Goal: Information Seeking & Learning: Check status

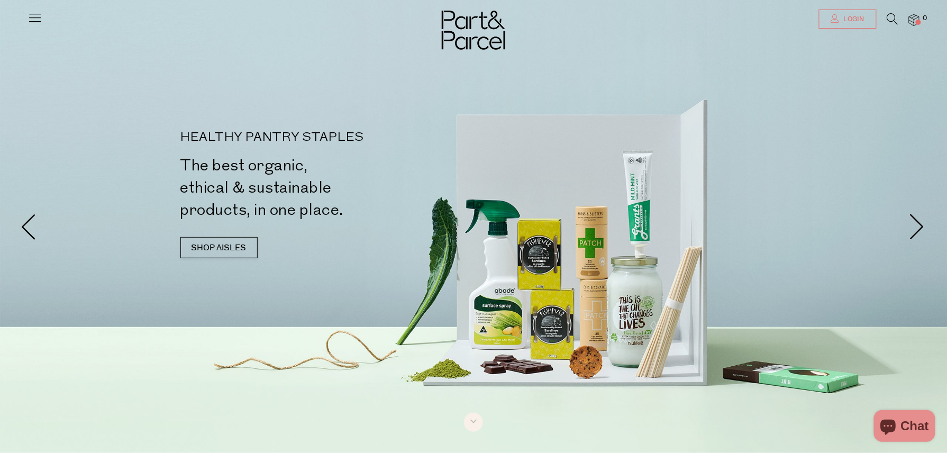
click at [847, 14] on link "Login" at bounding box center [848, 19] width 58 height 19
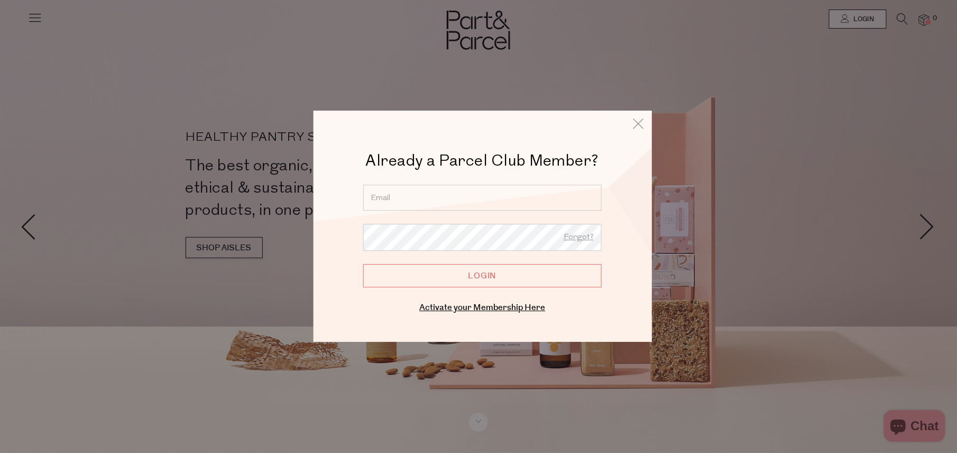
click at [443, 199] on input "email" at bounding box center [482, 198] width 239 height 26
type input "swatkins16@hotmail.com"
click at [454, 273] on input "Login" at bounding box center [482, 275] width 239 height 23
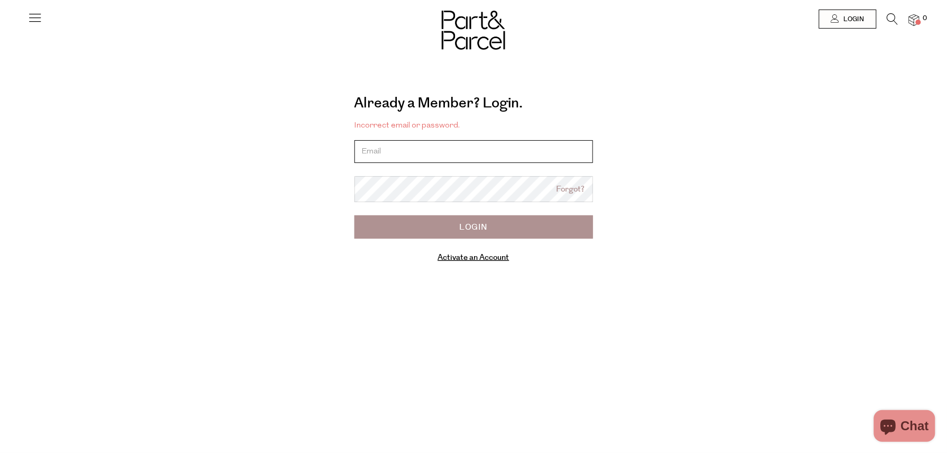
click at [441, 150] on input "email" at bounding box center [473, 151] width 239 height 23
type input "[EMAIL_ADDRESS][DOMAIN_NAME]"
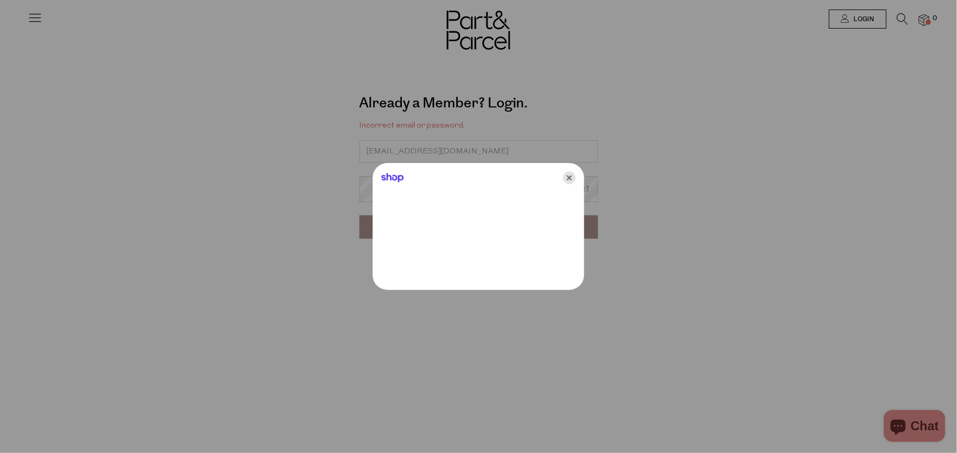
click at [573, 182] on icon "Close" at bounding box center [569, 177] width 13 height 13
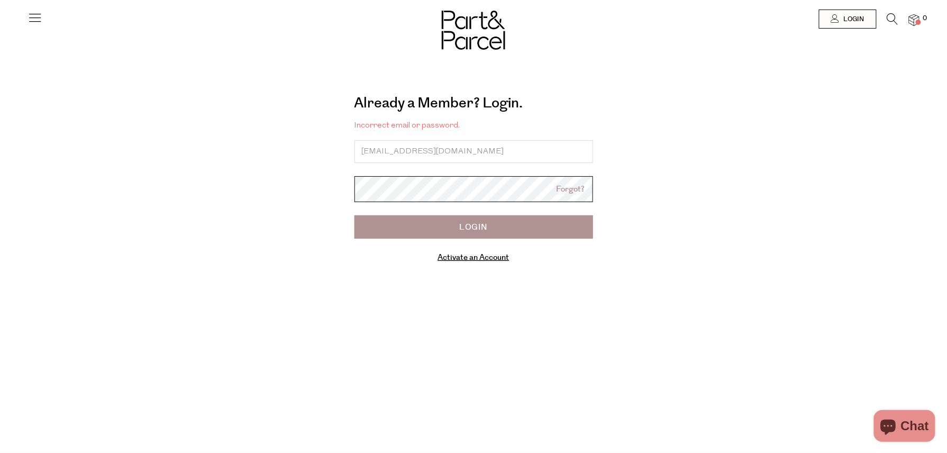
click at [354, 215] on input "Login" at bounding box center [473, 226] width 239 height 23
click at [481, 163] on input "email" at bounding box center [473, 151] width 239 height 23
type input "[EMAIL_ADDRESS][DOMAIN_NAME]"
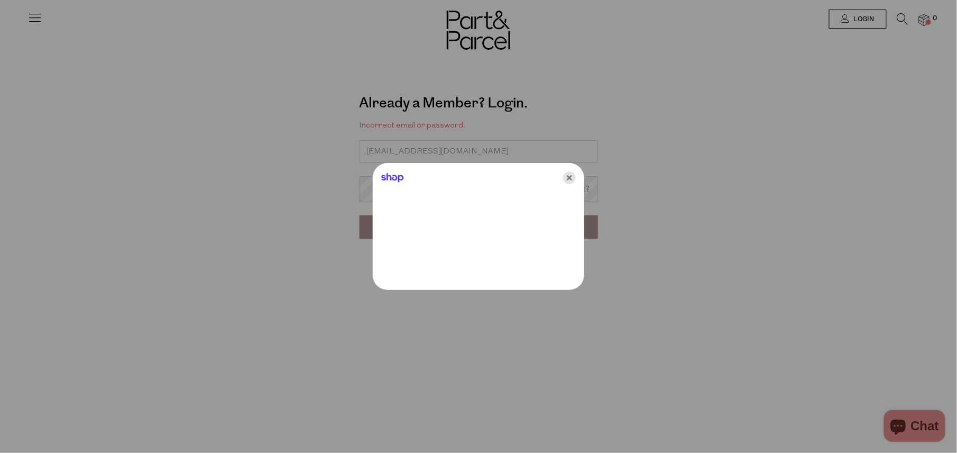
click at [570, 177] on icon "Close" at bounding box center [569, 177] width 13 height 13
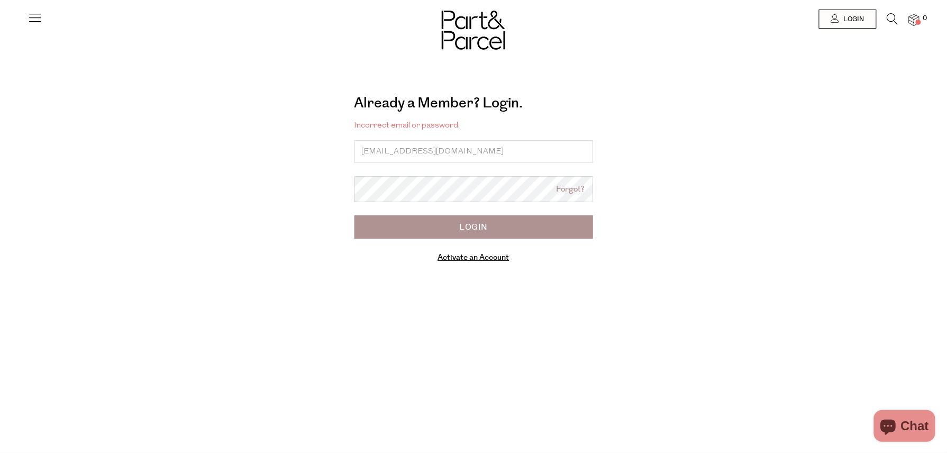
click at [515, 230] on input "Login" at bounding box center [473, 226] width 239 height 23
click at [573, 195] on link "Forgot?" at bounding box center [570, 189] width 29 height 12
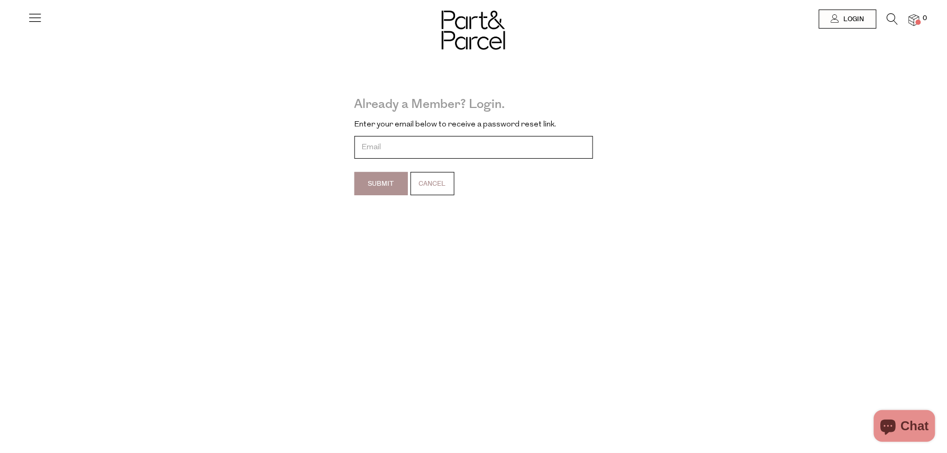
click at [501, 155] on input "email" at bounding box center [473, 147] width 239 height 23
type input "swatkins16@hotmail.com"
click at [391, 189] on input "Submit" at bounding box center [380, 183] width 53 height 23
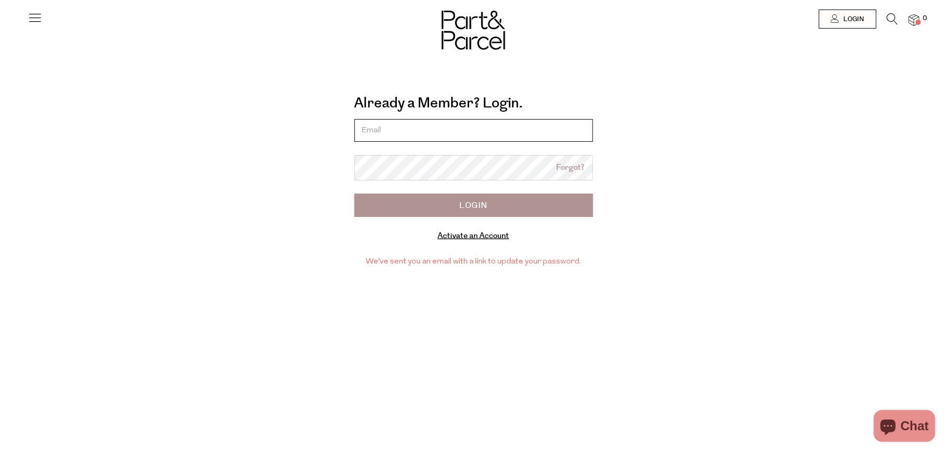
click at [442, 138] on input "email" at bounding box center [473, 130] width 239 height 23
type input "swatkins16@hotmail.com"
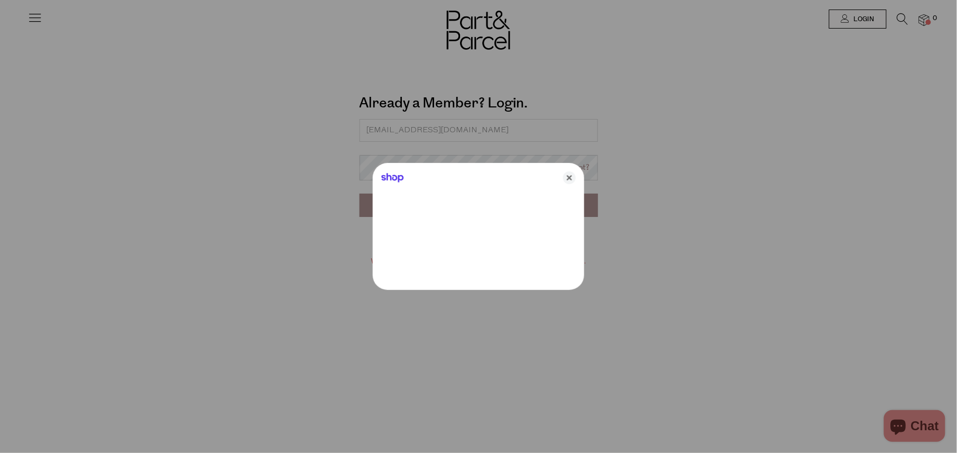
click at [439, 177] on div "Shop" at bounding box center [479, 175] width 212 height 25
click at [570, 177] on icon "Close" at bounding box center [569, 177] width 13 height 13
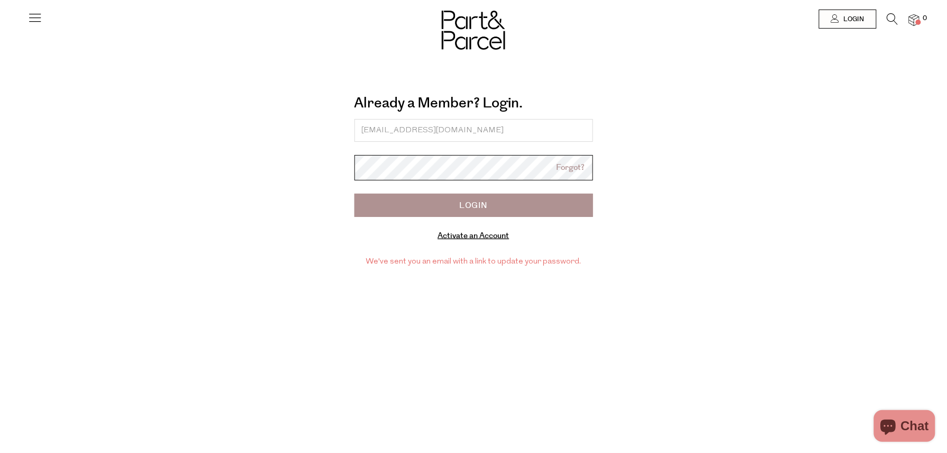
click at [354, 194] on input "Login" at bounding box center [473, 205] width 239 height 23
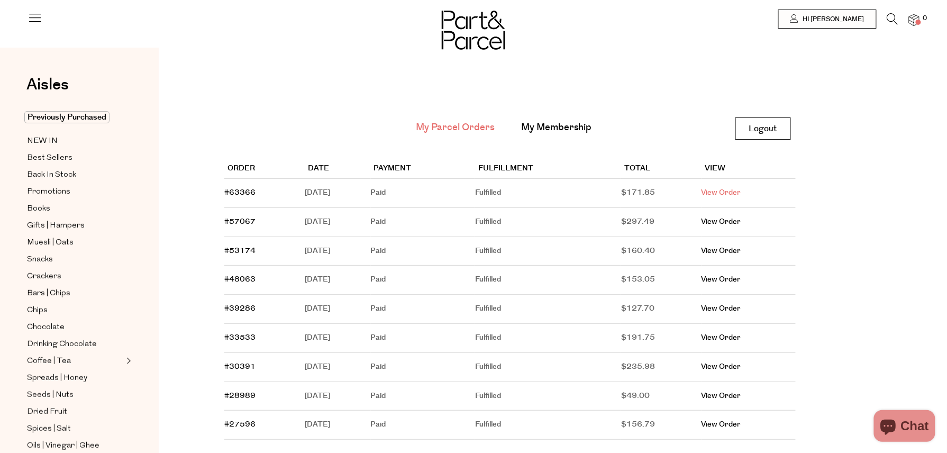
click at [741, 189] on link "View Order" at bounding box center [721, 192] width 40 height 11
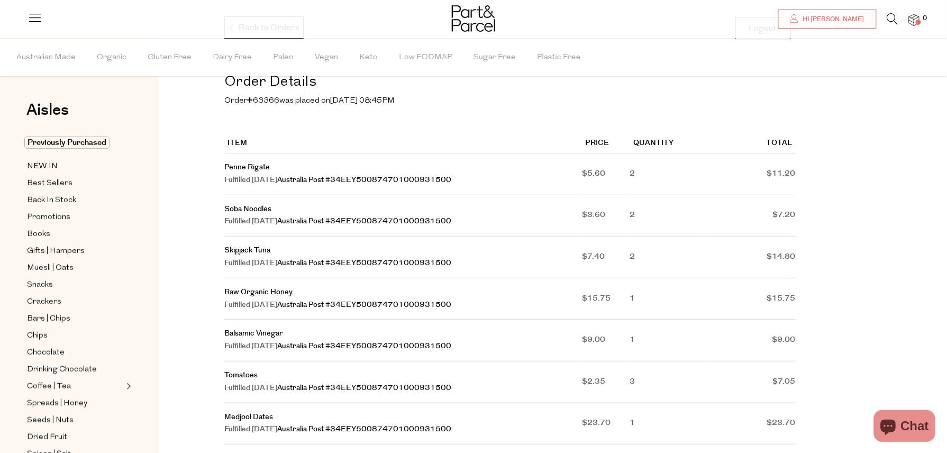
scroll to position [115, 0]
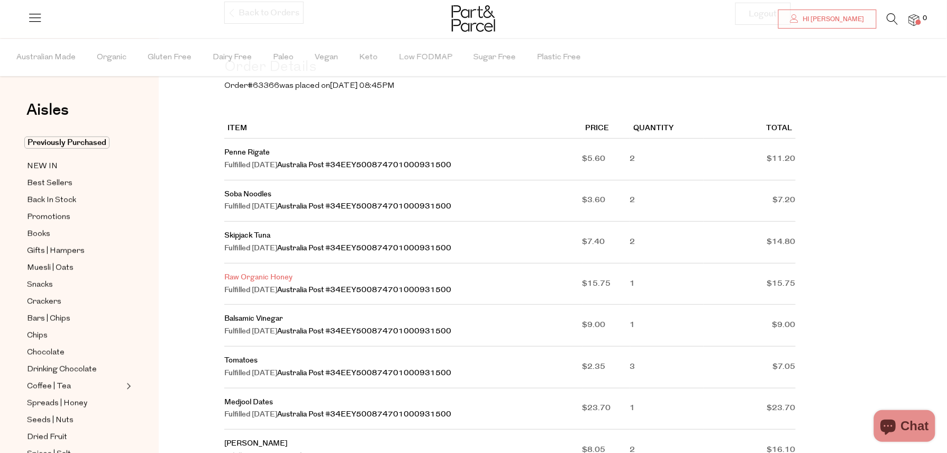
click at [284, 282] on link "Raw Organic Honey" at bounding box center [258, 277] width 68 height 11
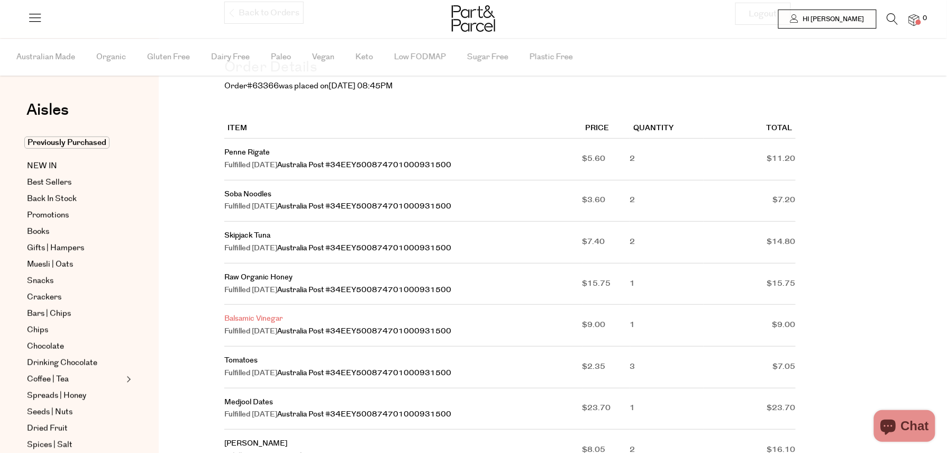
click at [273, 324] on link "Balsamic Vinegar" at bounding box center [253, 318] width 59 height 11
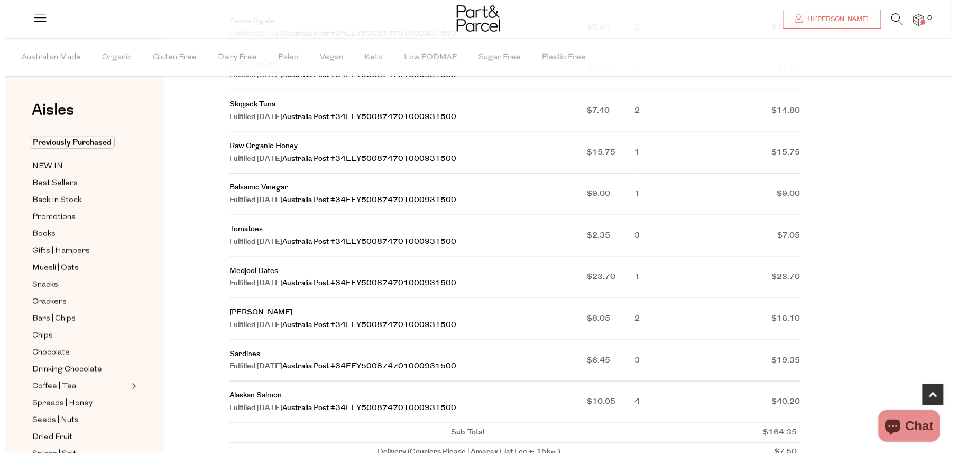
scroll to position [217, 0]
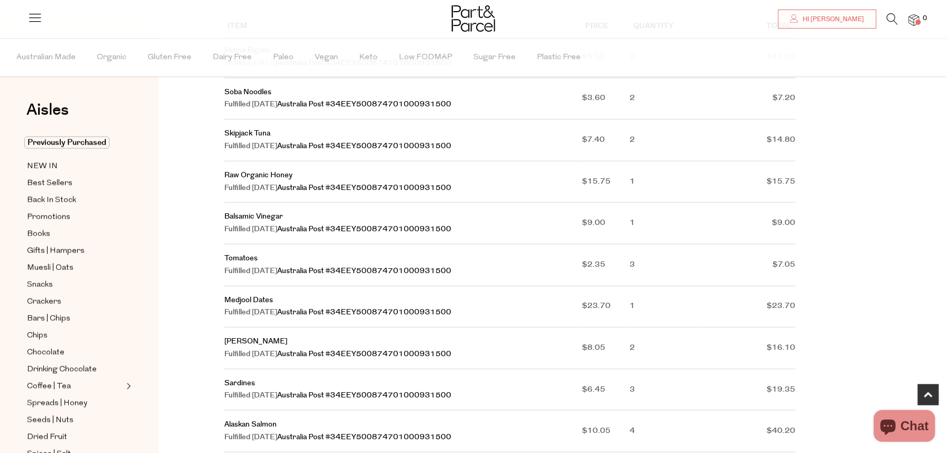
click at [897, 14] on icon at bounding box center [892, 19] width 11 height 12
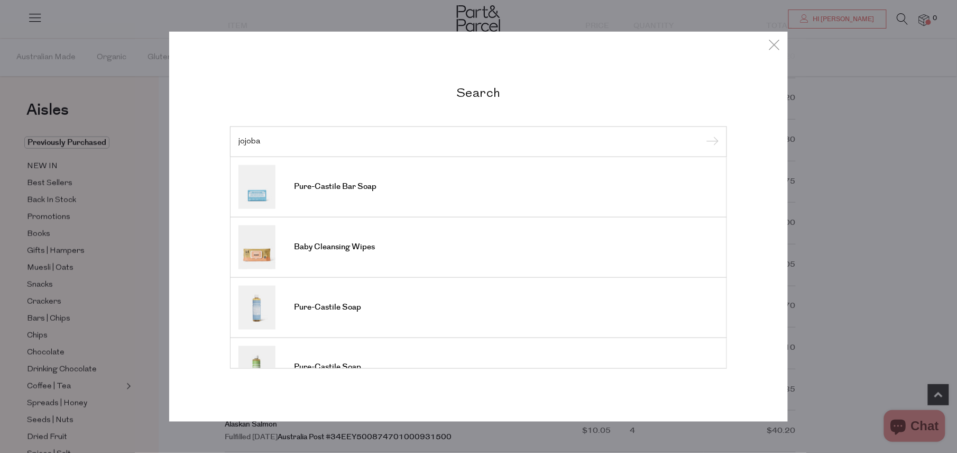
type input "jojoba"
click at [703, 134] on input "submit" at bounding box center [711, 142] width 16 height 16
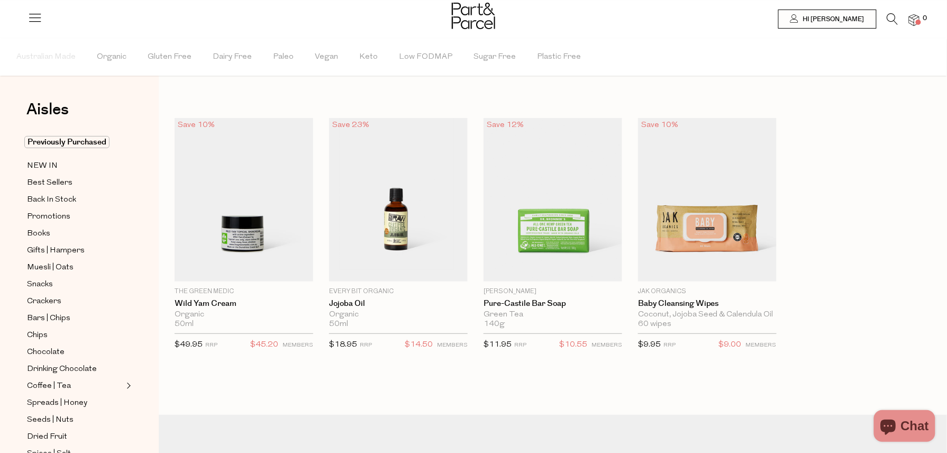
click at [895, 17] on icon at bounding box center [892, 19] width 11 height 12
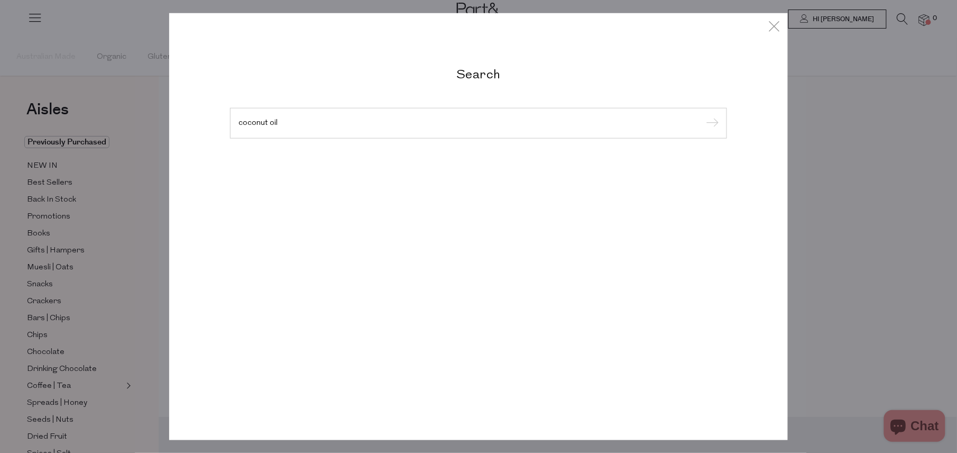
type input "coconut oil"
click at [703, 116] on input "submit" at bounding box center [711, 124] width 16 height 16
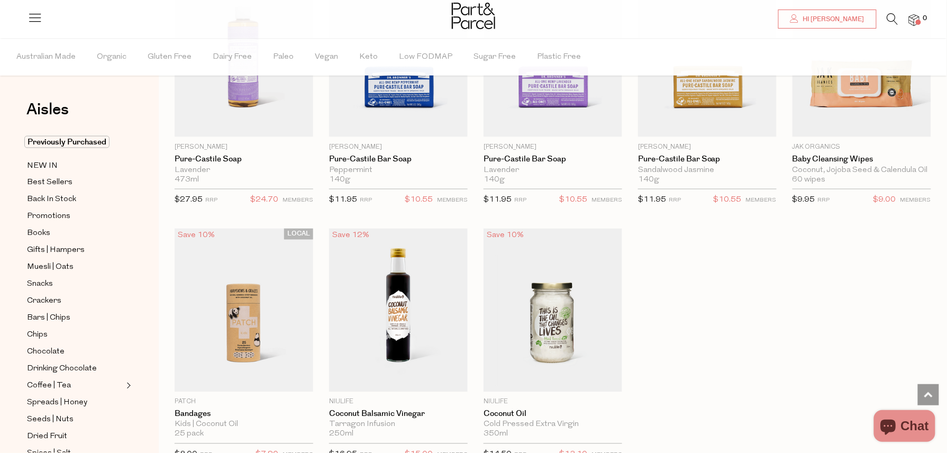
scroll to position [1966, 0]
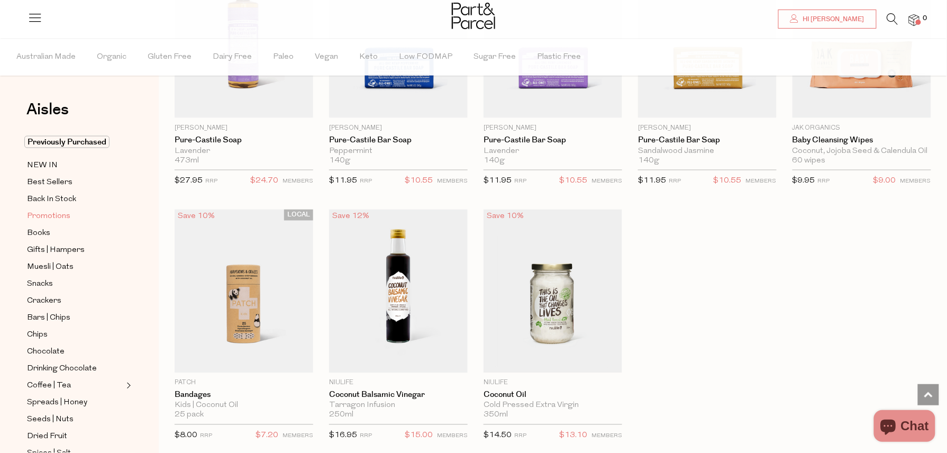
click at [64, 216] on span "Promotions" at bounding box center [48, 217] width 43 height 13
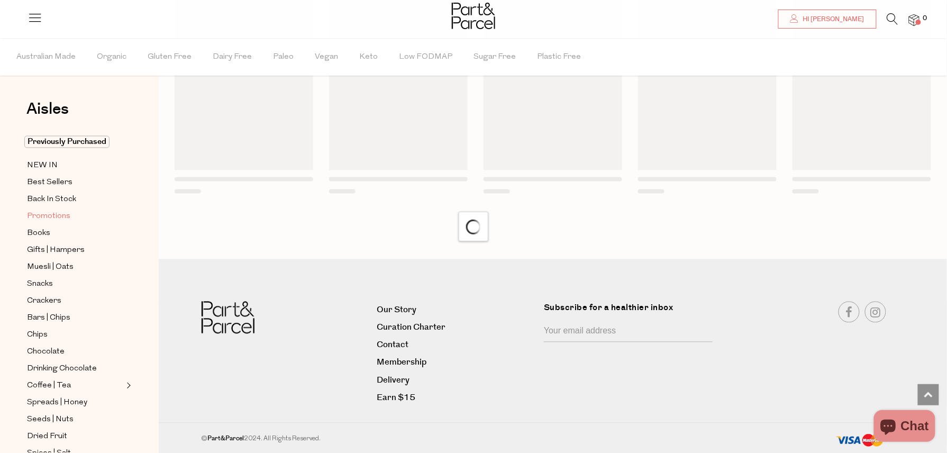
scroll to position [624, 0]
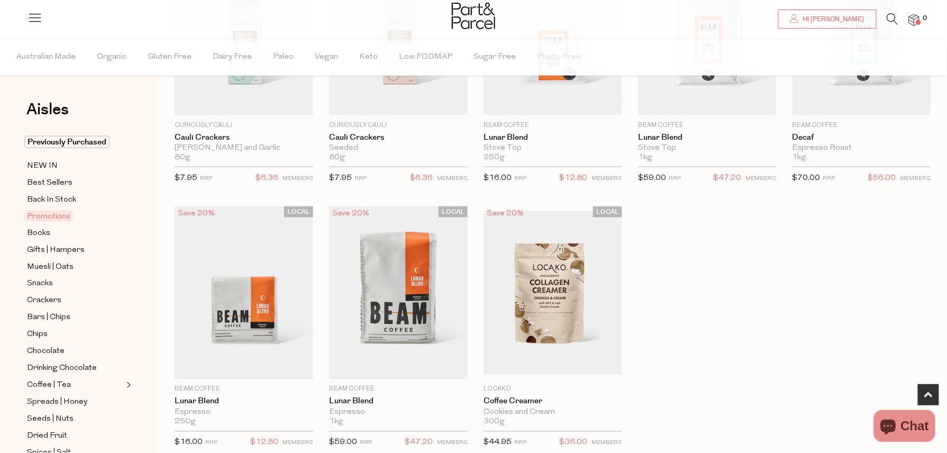
scroll to position [729, 0]
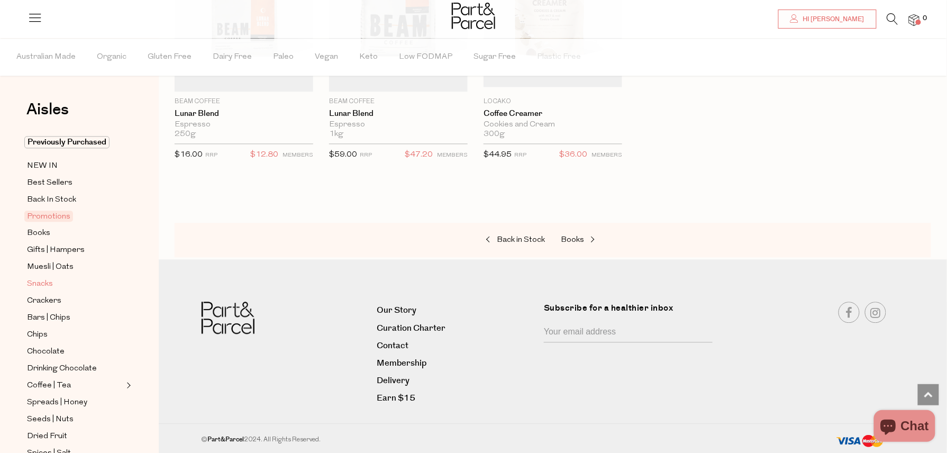
click at [51, 278] on span "Snacks" at bounding box center [40, 284] width 26 height 13
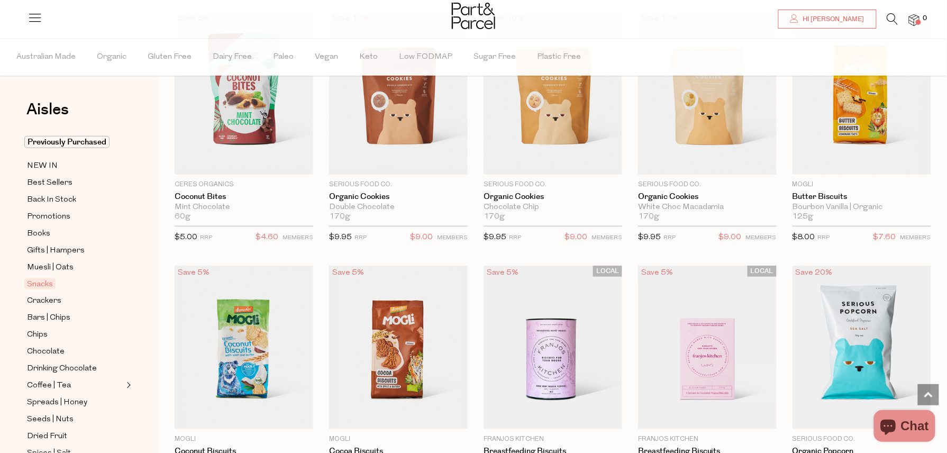
scroll to position [1795, 0]
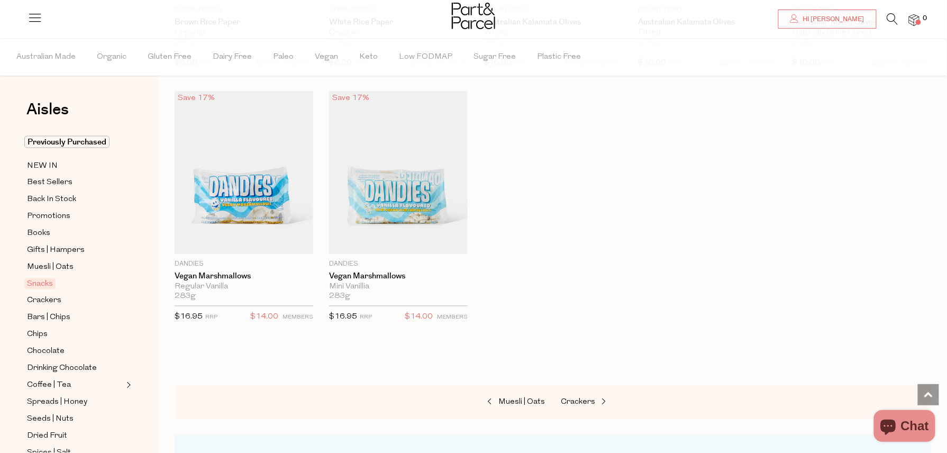
scroll to position [3413, 0]
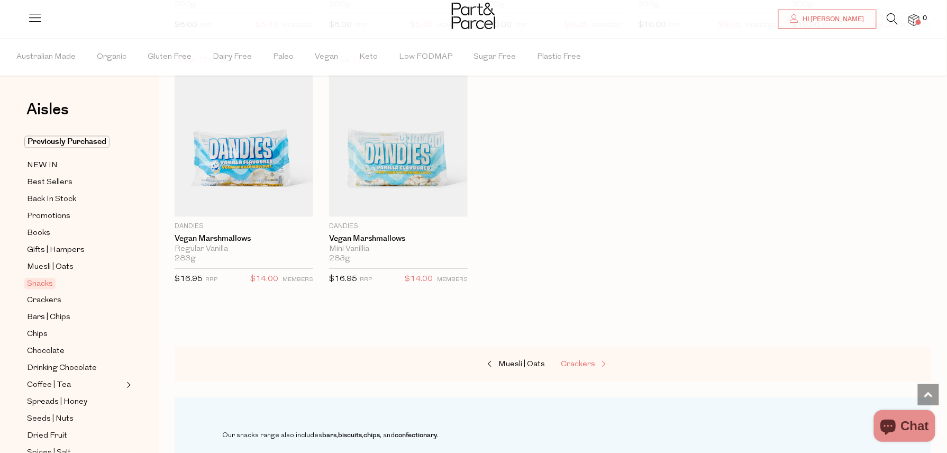
click at [576, 361] on span "Crackers" at bounding box center [578, 365] width 34 height 8
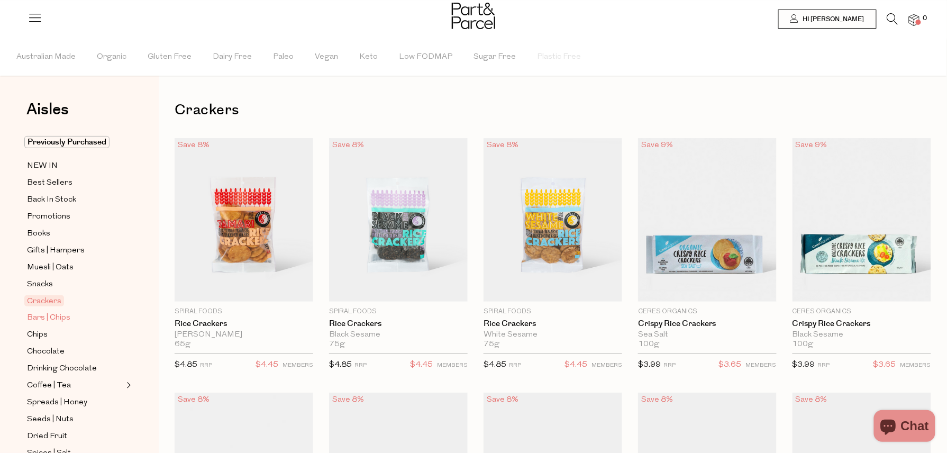
click at [64, 318] on span "Bars | Chips" at bounding box center [48, 318] width 43 height 13
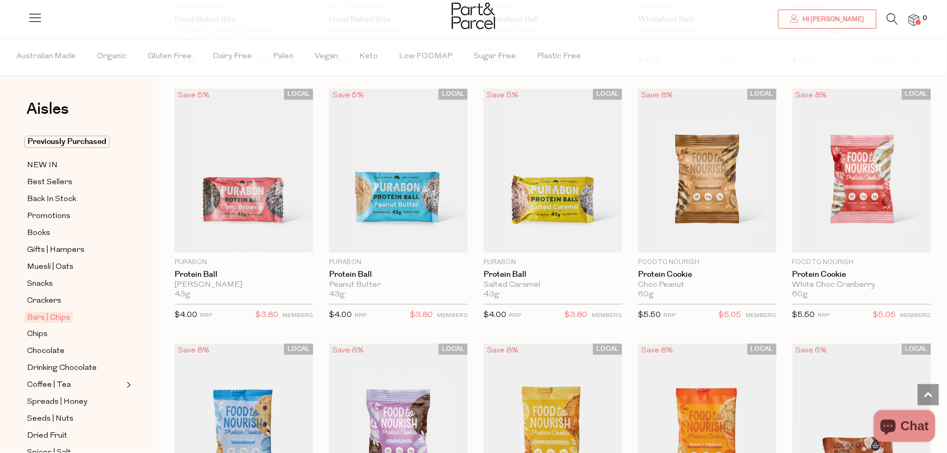
scroll to position [2209, 0]
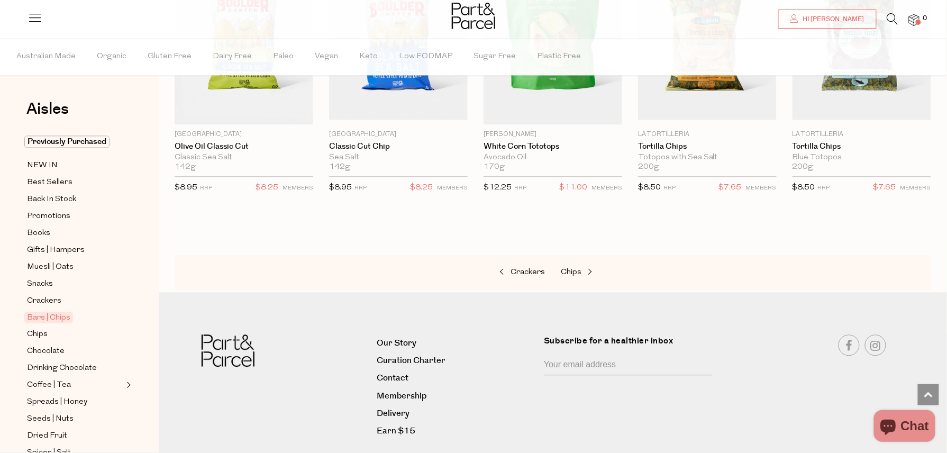
scroll to position [3561, 0]
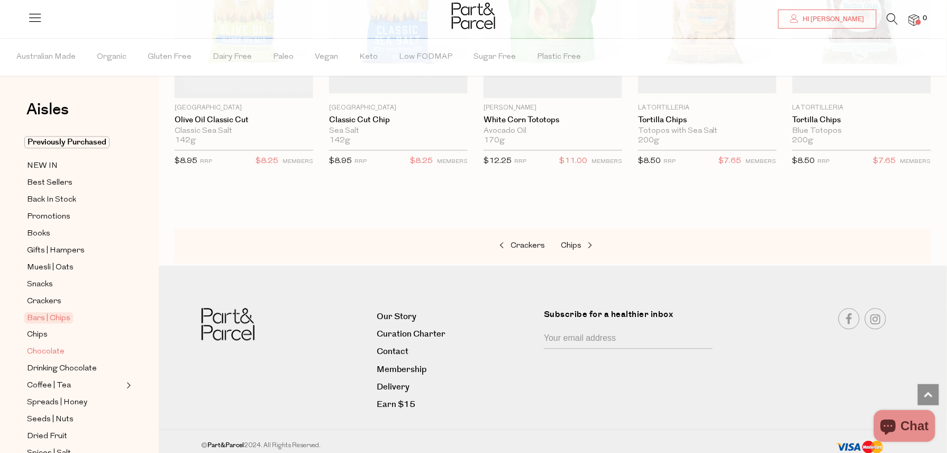
click at [54, 347] on span "Chocolate" at bounding box center [46, 351] width 38 height 13
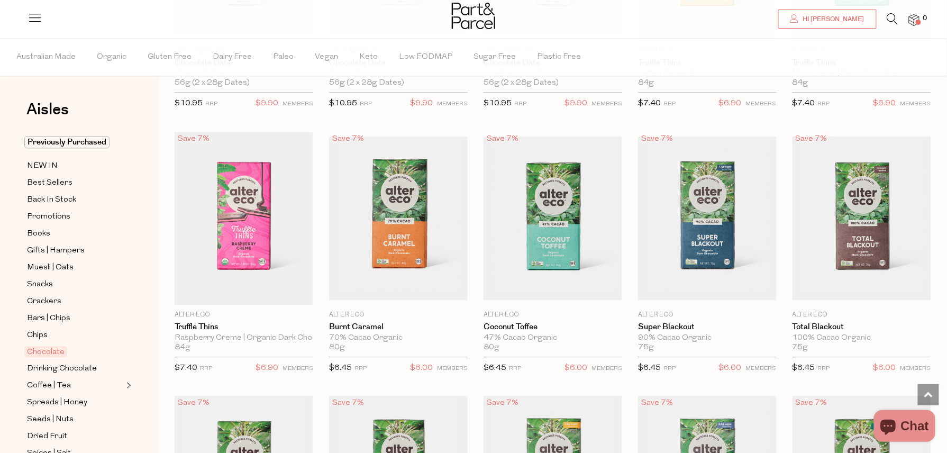
scroll to position [799, 0]
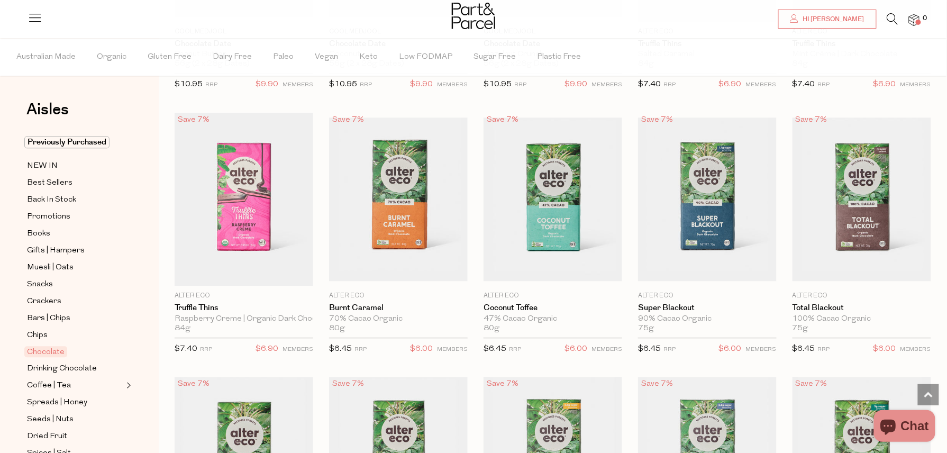
click at [891, 24] on link at bounding box center [892, 21] width 11 height 11
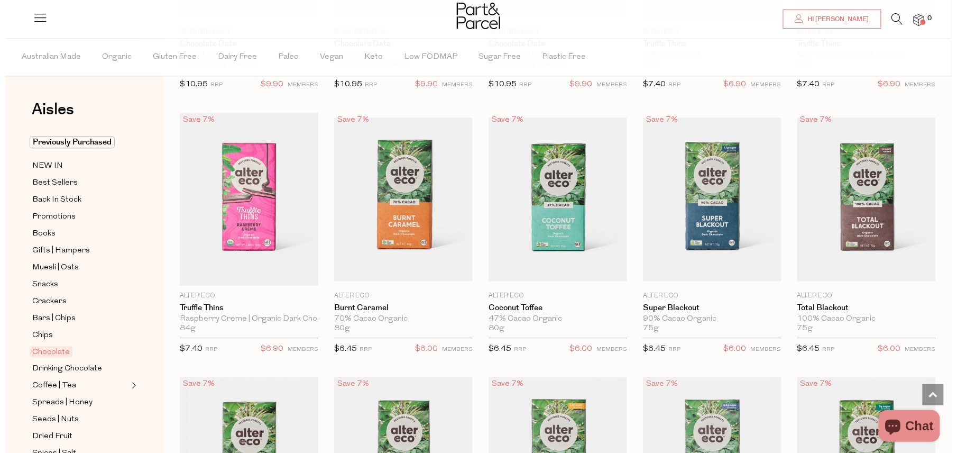
scroll to position [804, 0]
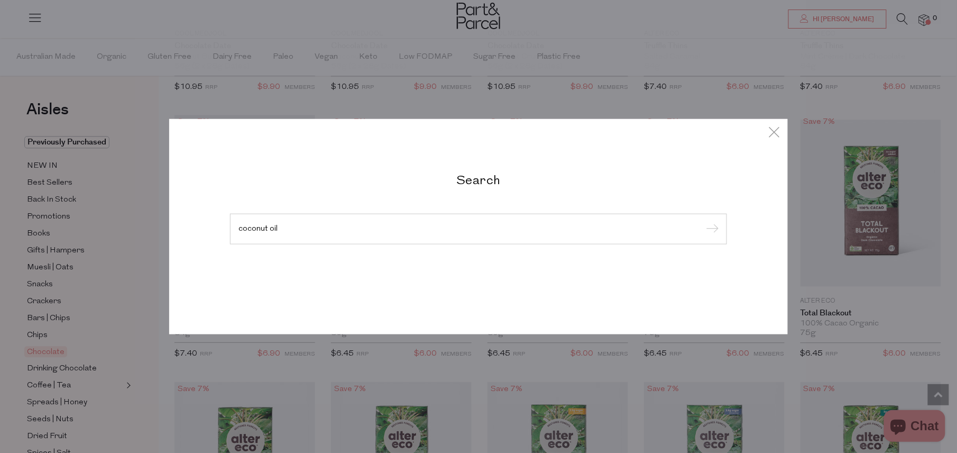
type input "coconut oil"
click at [703, 222] on input "submit" at bounding box center [711, 230] width 16 height 16
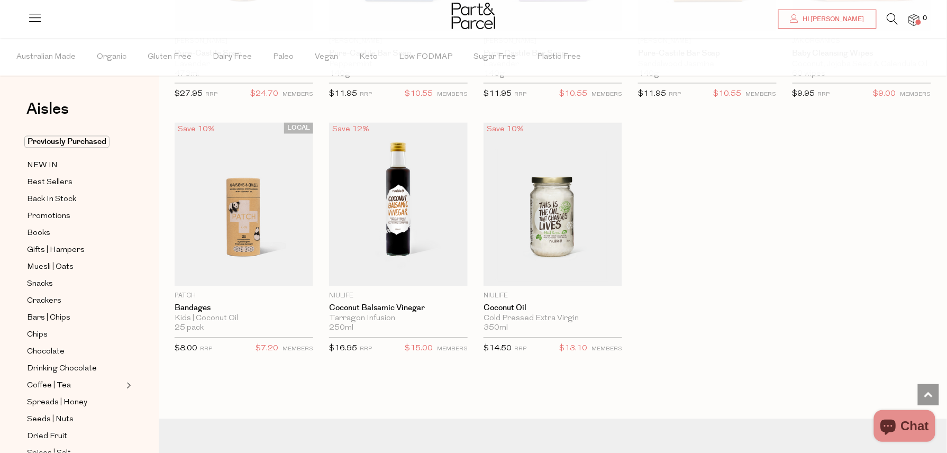
scroll to position [2057, 0]
